Goal: Task Accomplishment & Management: Manage account settings

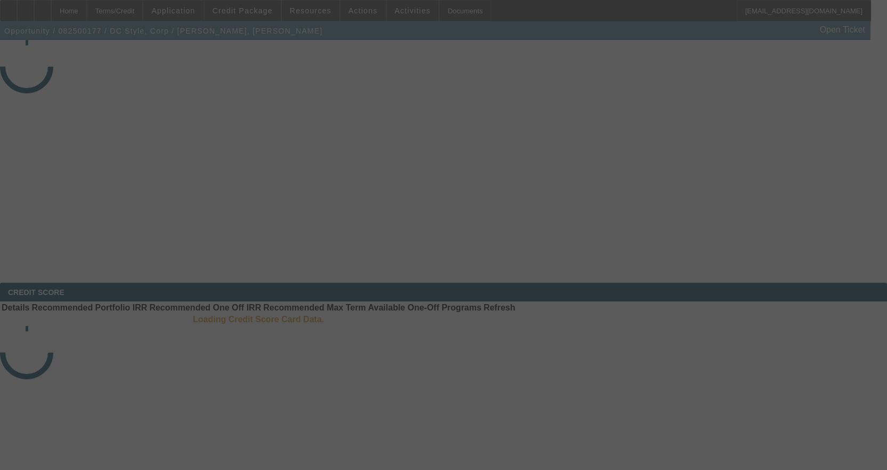
select select "3"
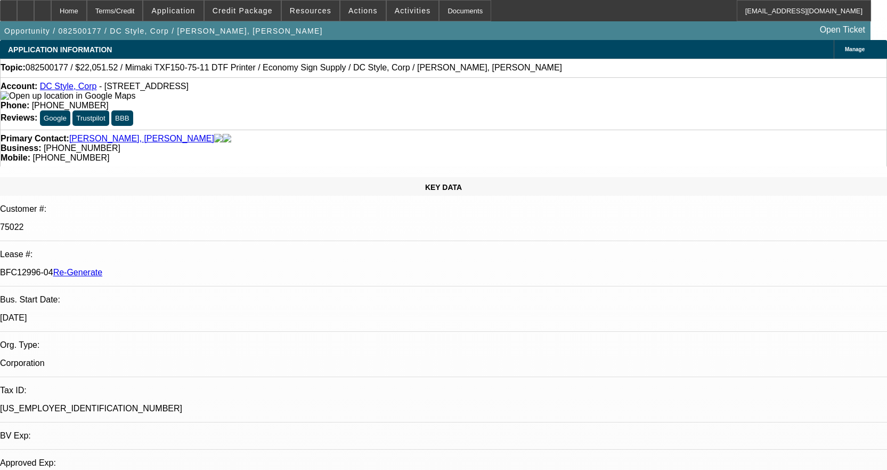
select select "0"
select select "6"
click at [448, 11] on div "Documents" at bounding box center [465, 10] width 52 height 21
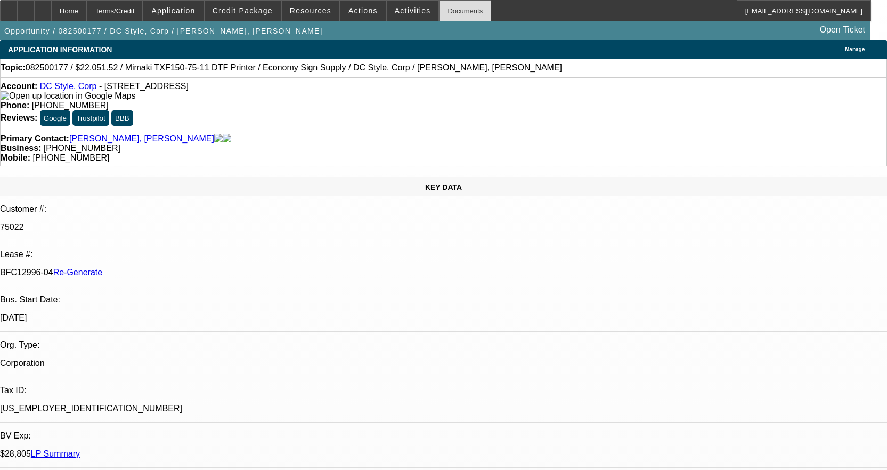
click at [459, 7] on div "Documents" at bounding box center [465, 10] width 52 height 21
click at [395, 11] on span "Activities" at bounding box center [413, 10] width 36 height 9
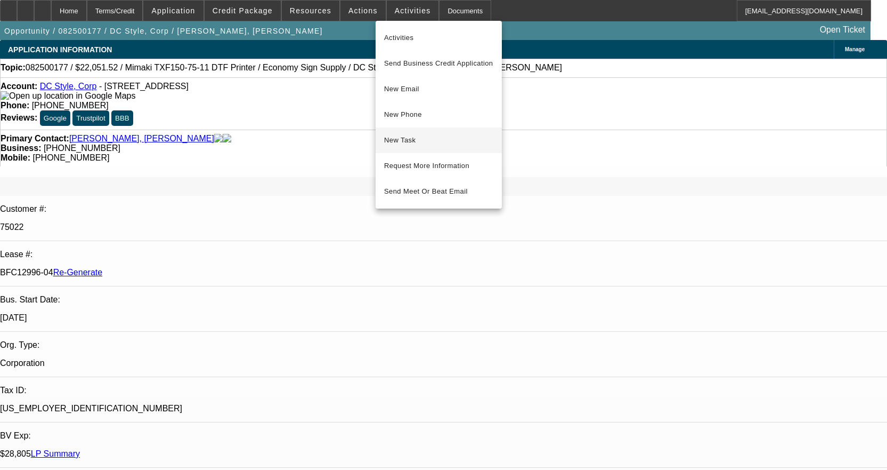
click at [418, 136] on span "New Task" at bounding box center [438, 140] width 109 height 13
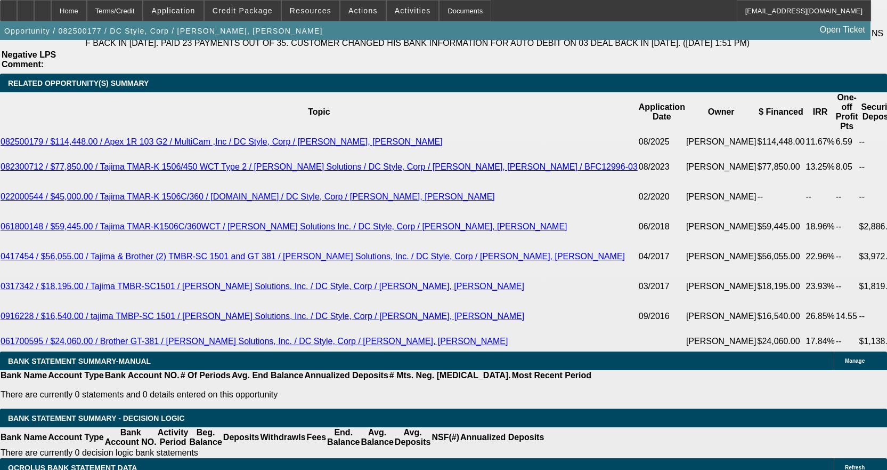
scroll to position [2185, 0]
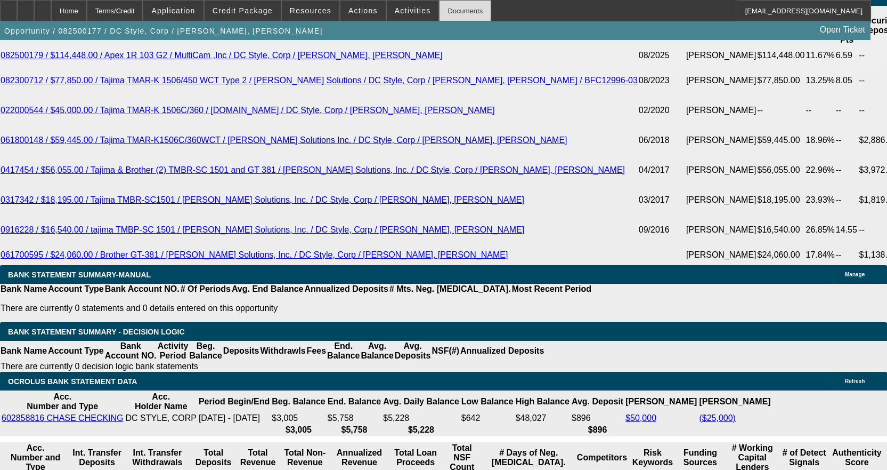
click at [463, 10] on div "Documents" at bounding box center [465, 10] width 52 height 21
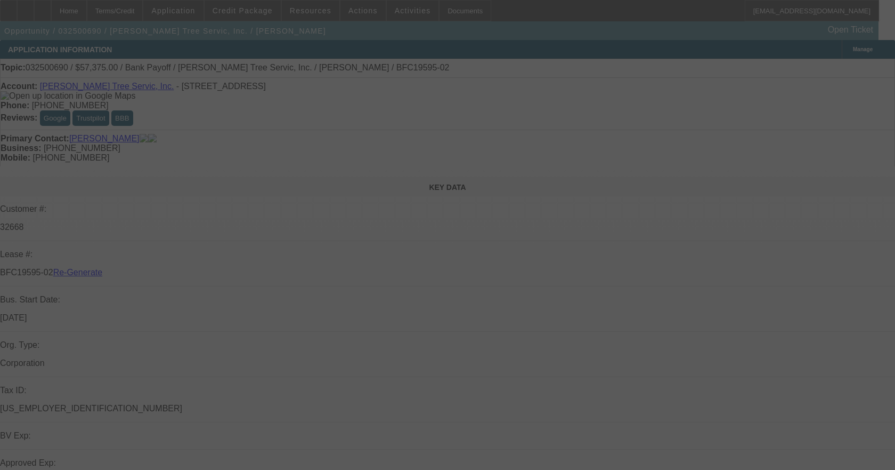
select select "3"
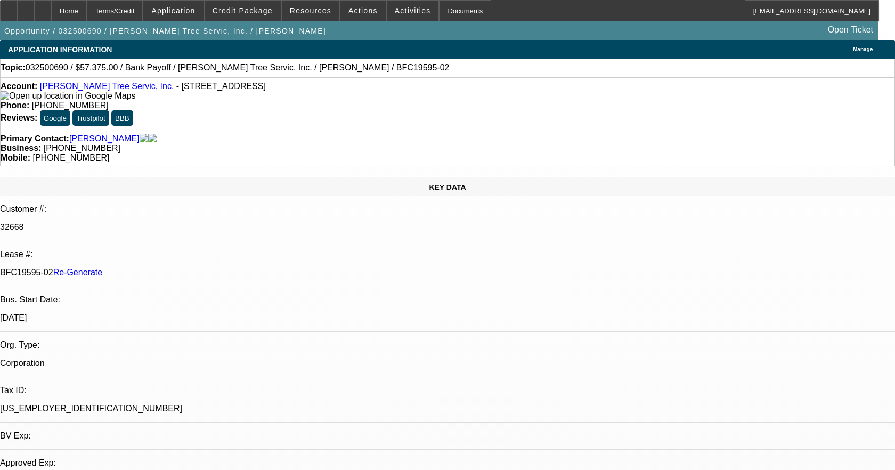
select select "0.1"
select select "0"
select select "3"
select select "0"
select select "6"
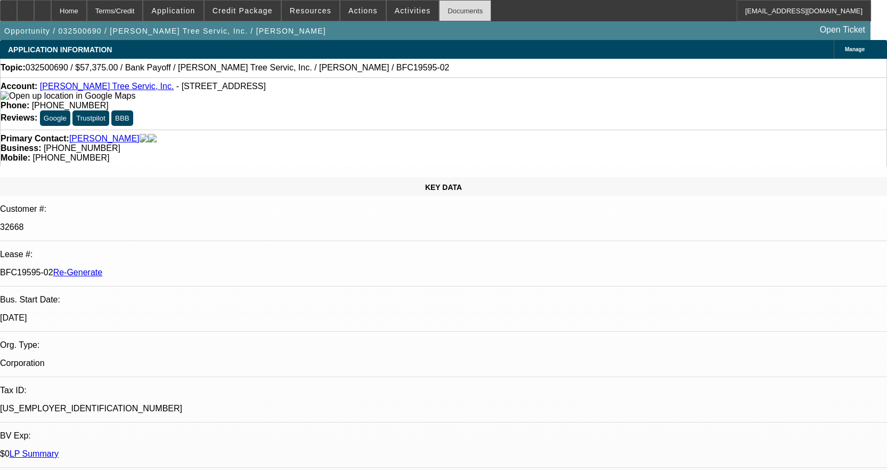
click at [442, 14] on div "Documents" at bounding box center [465, 10] width 52 height 21
click at [453, 12] on div "Documents" at bounding box center [465, 10] width 52 height 21
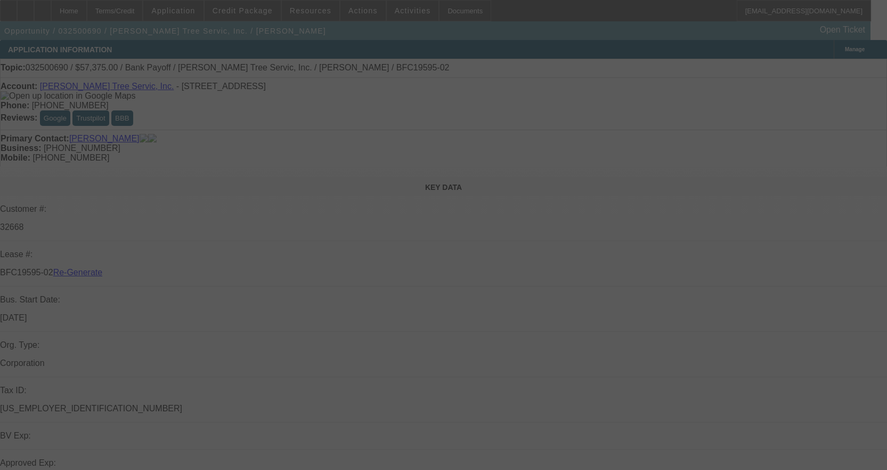
select select "3"
select select "0.1"
select select "0"
select select "3"
select select "0"
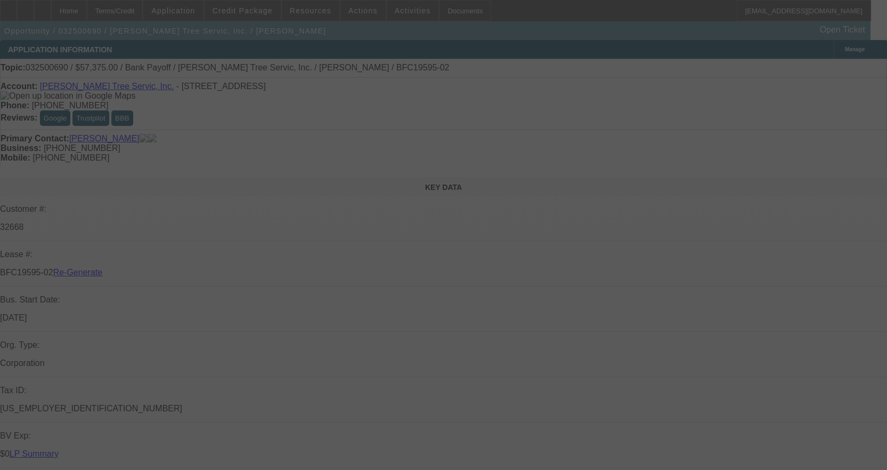
select select "6"
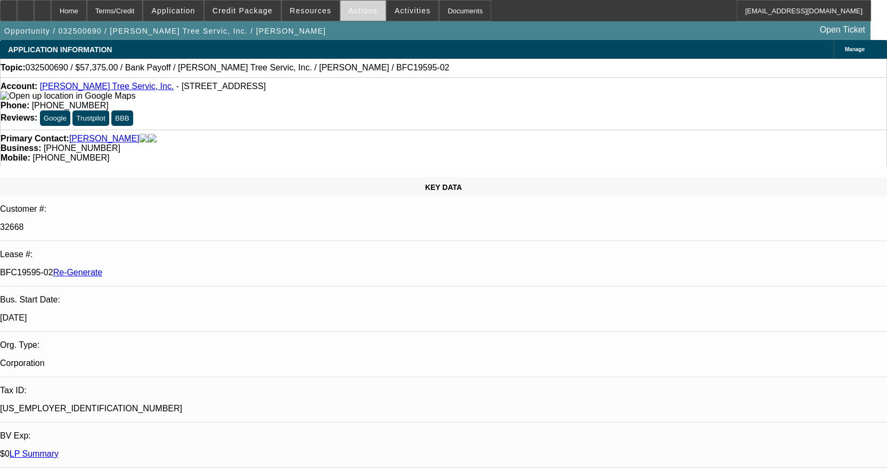
click at [358, 14] on span "Actions" at bounding box center [363, 10] width 29 height 9
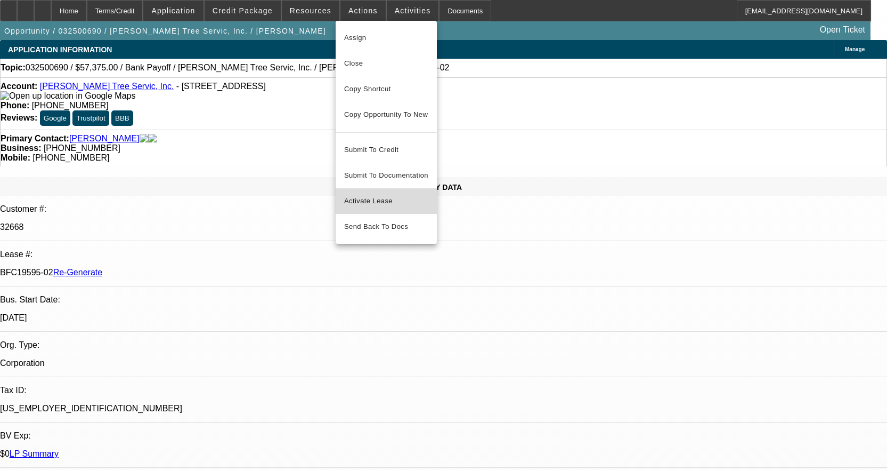
click at [370, 195] on span "Activate Lease" at bounding box center [386, 201] width 84 height 13
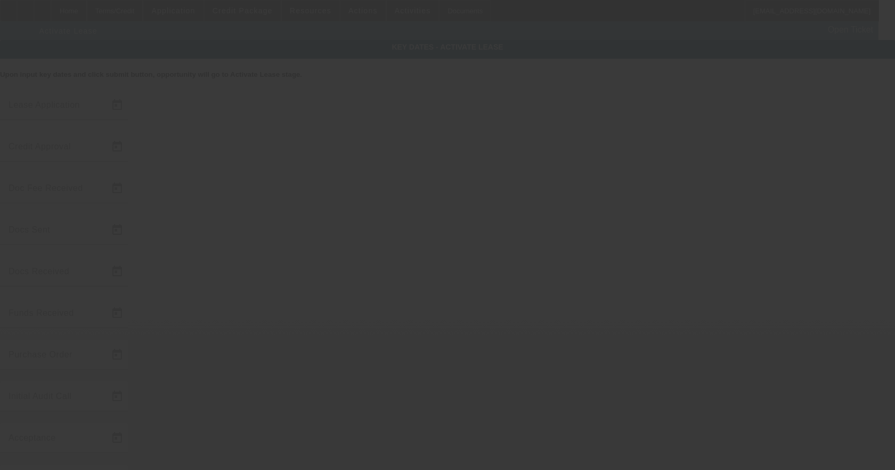
type input "[DATE]"
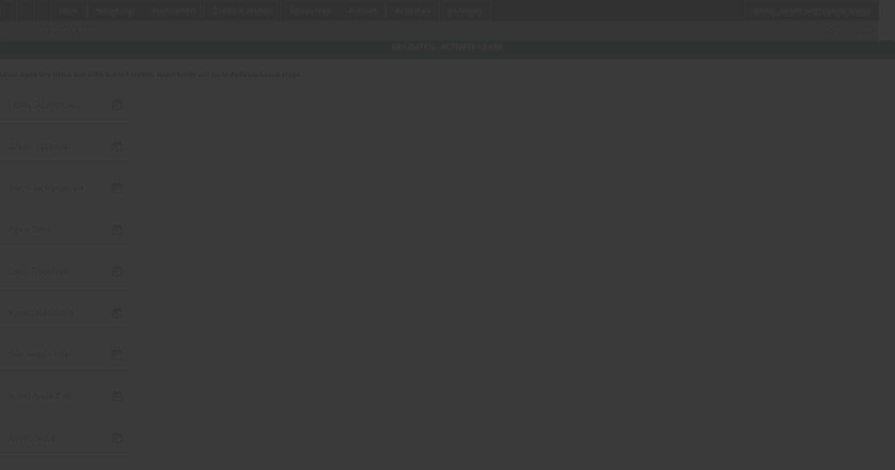
type input "[DATE]"
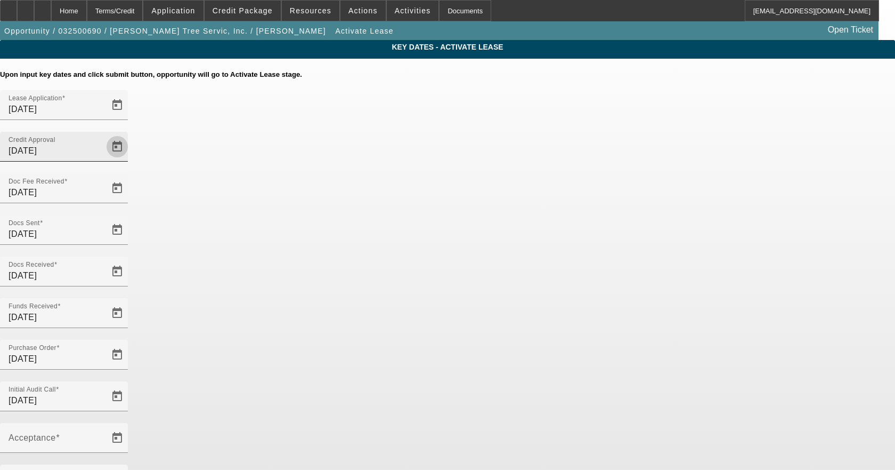
click at [130, 134] on span "Open calendar" at bounding box center [117, 147] width 26 height 26
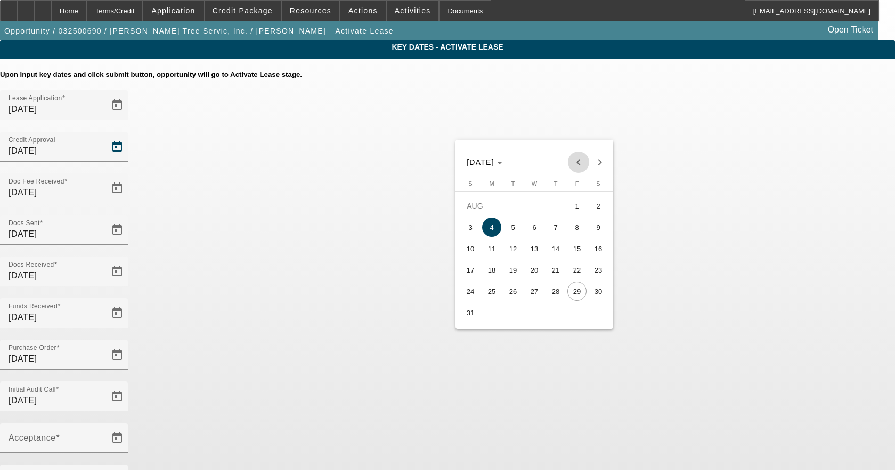
click at [575, 158] on span "Previous month" at bounding box center [578, 161] width 21 height 21
click at [537, 294] on span "25" at bounding box center [534, 290] width 19 height 19
type input "[DATE]"
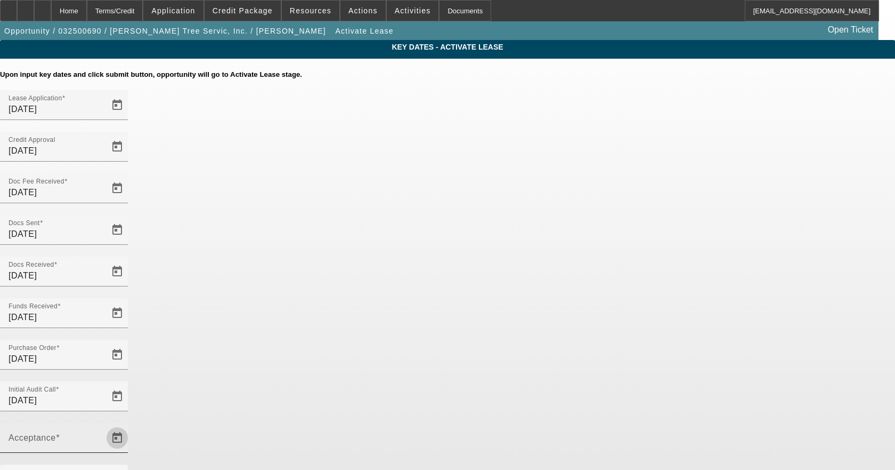
click at [130, 425] on span "Open calendar" at bounding box center [117, 438] width 26 height 26
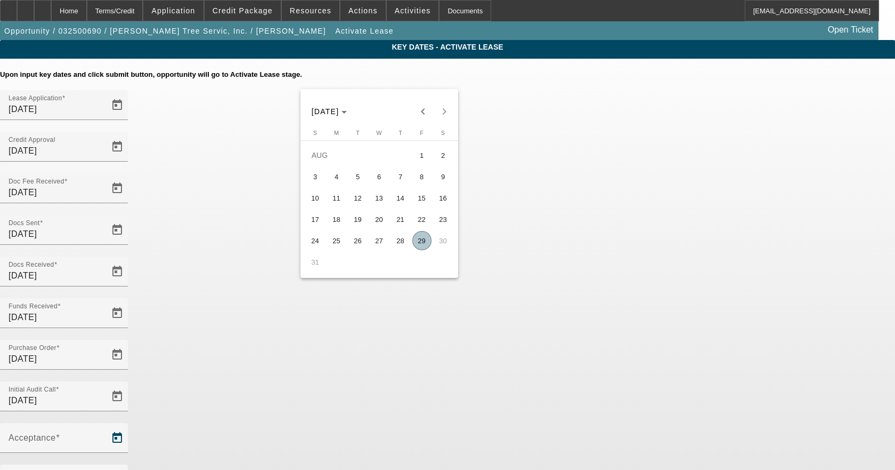
click at [422, 246] on span "29" at bounding box center [422, 240] width 19 height 19
type input "[DATE]"
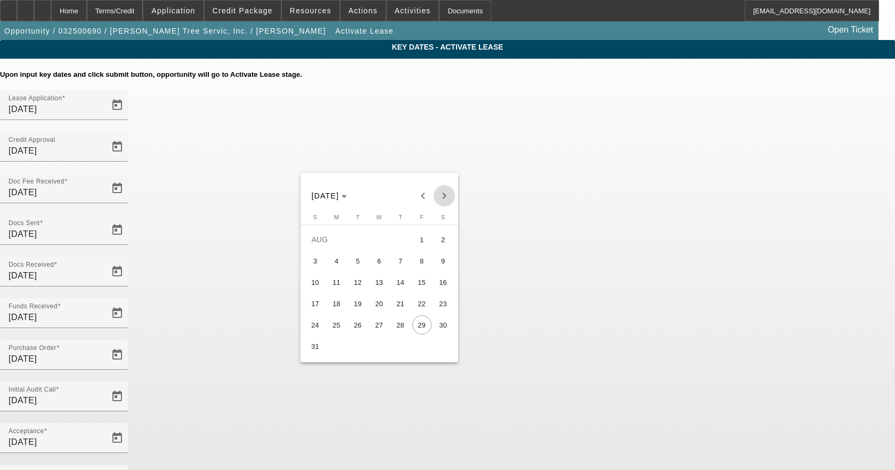
click at [439, 193] on span "Next month" at bounding box center [444, 195] width 21 height 21
click at [362, 264] on span "2" at bounding box center [358, 260] width 19 height 19
type input "[DATE]"
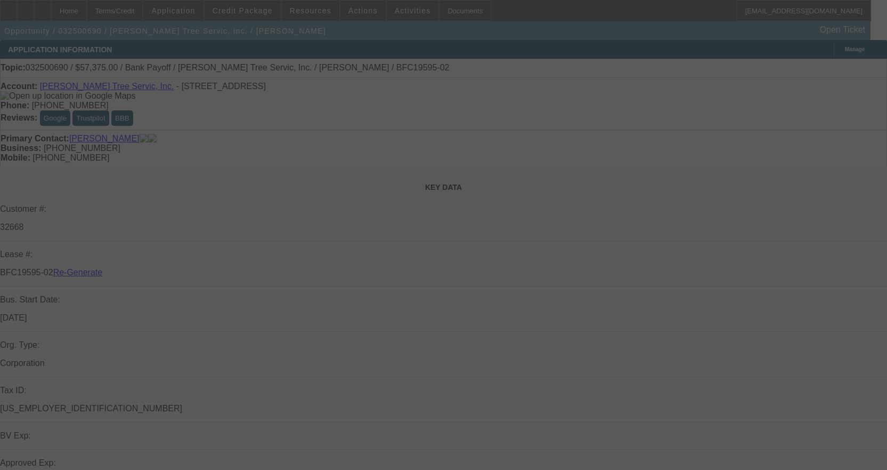
select select "4"
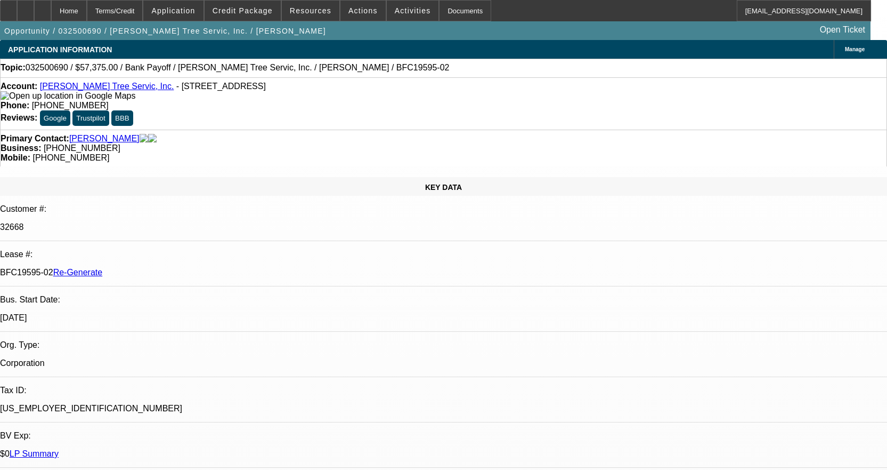
select select "0.1"
select select "0"
select select "3"
select select "0"
select select "6"
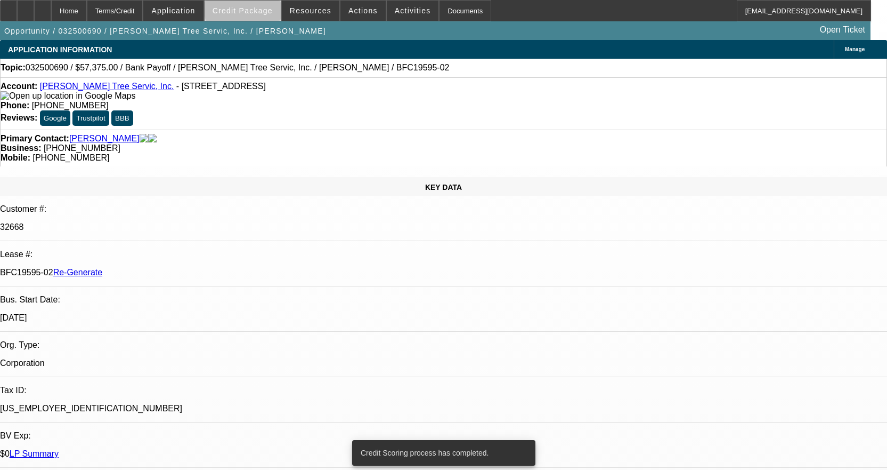
click at [266, 9] on span "Credit Package" at bounding box center [243, 10] width 60 height 9
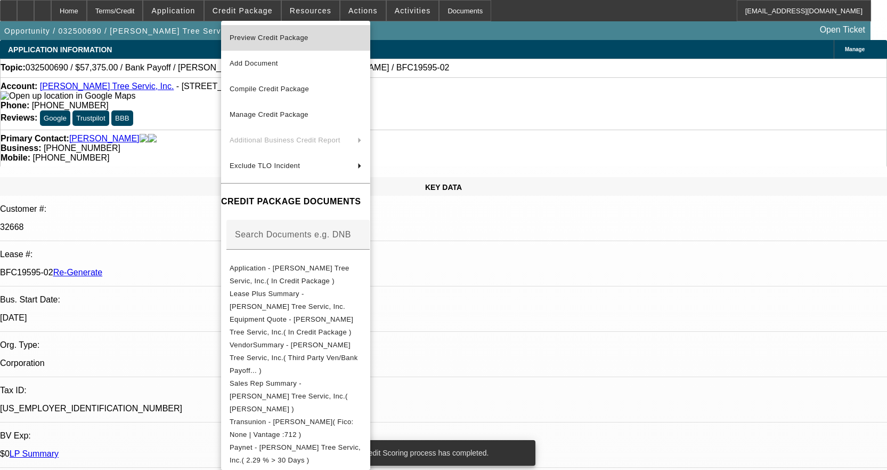
click at [255, 41] on span "Preview Credit Package" at bounding box center [269, 38] width 79 height 8
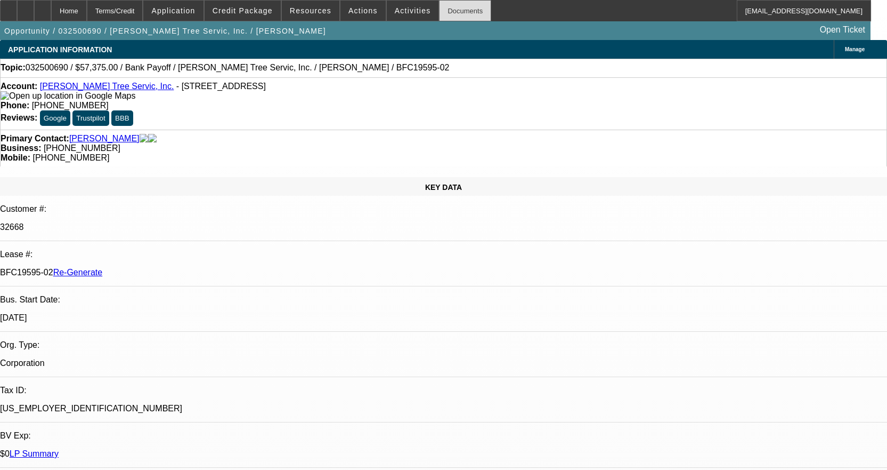
click at [448, 7] on div "Documents" at bounding box center [465, 10] width 52 height 21
click at [17, 5] on div at bounding box center [8, 10] width 17 height 21
click at [450, 12] on div "Documents" at bounding box center [465, 10] width 52 height 21
click at [452, 9] on div "Documents" at bounding box center [465, 10] width 52 height 21
